Goal: Task Accomplishment & Management: Use online tool/utility

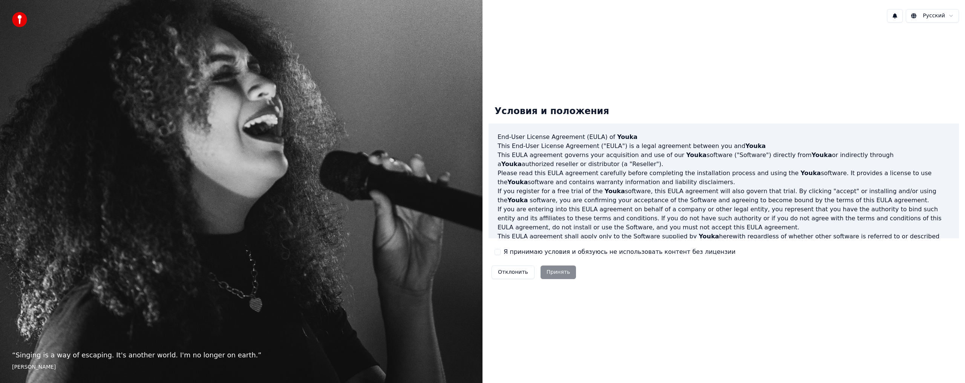
click at [507, 254] on label "Я принимаю условия и обязуюсь не использовать контент без лицензии" at bounding box center [620, 252] width 232 height 9
click at [501, 254] on button "Я принимаю условия и обязуюсь не использовать контент без лицензии" at bounding box center [498, 252] width 6 height 6
click at [551, 275] on button "Принять" at bounding box center [559, 273] width 36 height 14
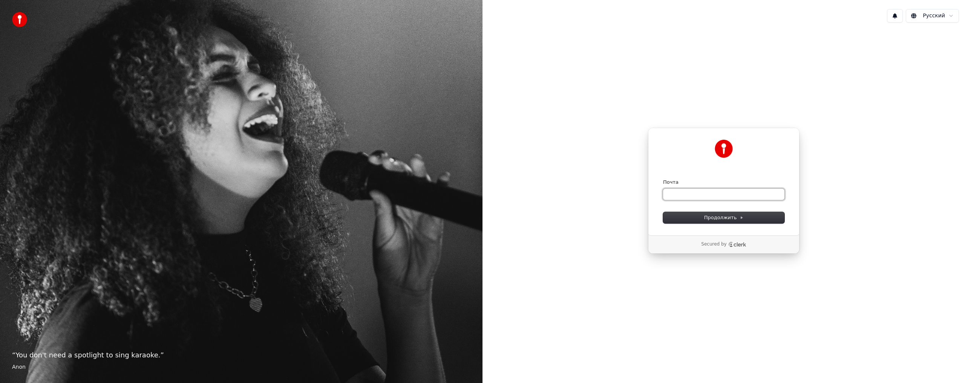
click at [707, 194] on input "Почта" at bounding box center [723, 194] width 121 height 11
type input "*"
click at [663, 179] on button "submit" at bounding box center [663, 179] width 0 height 0
type input "**********"
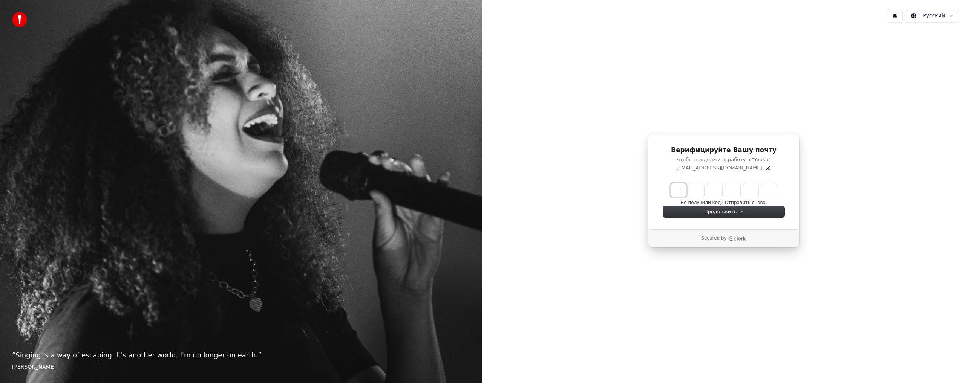
drag, startPoint x: 682, startPoint y: 188, endPoint x: 662, endPoint y: 201, distance: 24.1
click at [681, 188] on input "Enter verification code" at bounding box center [731, 191] width 121 height 14
type input "******"
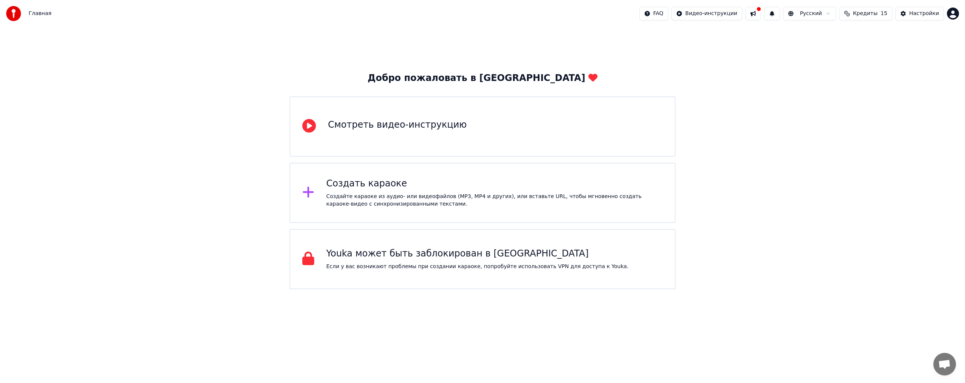
click at [501, 199] on div "Создайте караоке из аудио- или видеофайлов (MP3, MP4 и других), или вставьте UR…" at bounding box center [494, 200] width 337 height 15
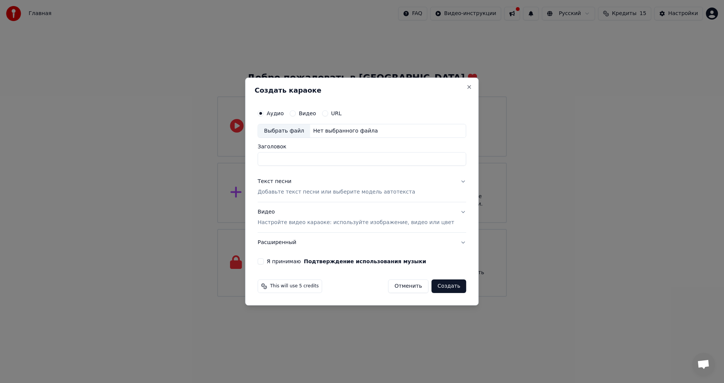
click at [330, 132] on div "Нет выбранного файла" at bounding box center [345, 131] width 71 height 8
